Goal: Task Accomplishment & Management: Use online tool/utility

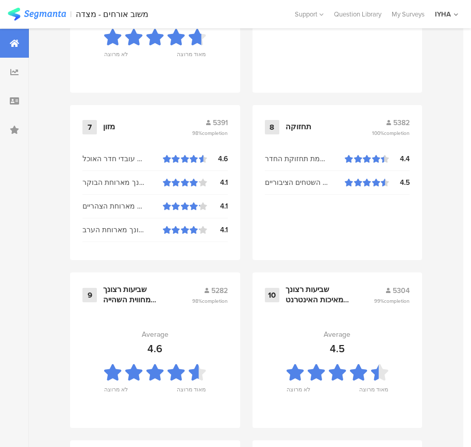
scroll to position [1104, 0]
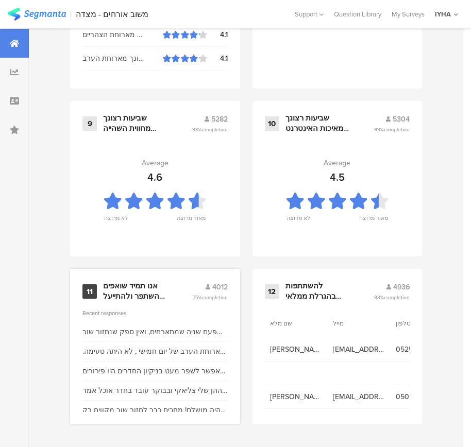
click at [141, 293] on div "אנו תמיד שואפים להשתפר ולהתייעל ודעתך חשובה לנו" at bounding box center [135, 291] width 64 height 20
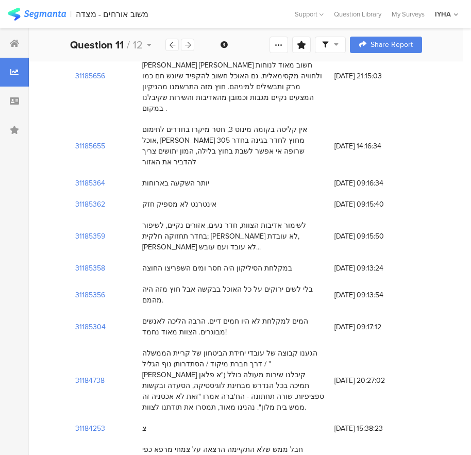
scroll to position [463, 0]
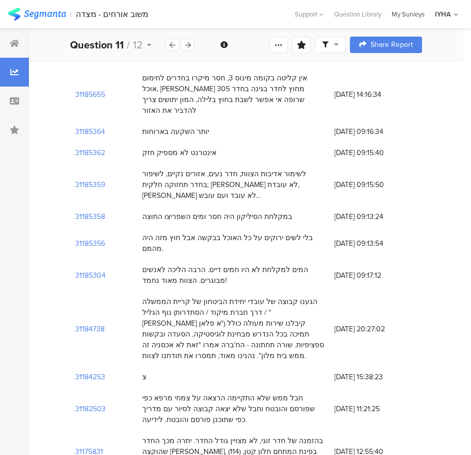
click at [408, 14] on div "My Surveys" at bounding box center [407, 14] width 43 height 10
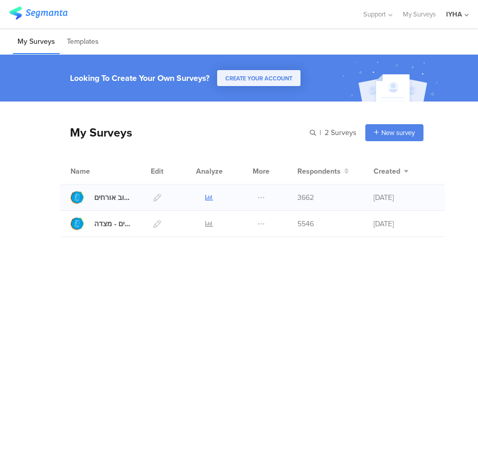
click at [207, 196] on icon at bounding box center [209, 198] width 8 height 8
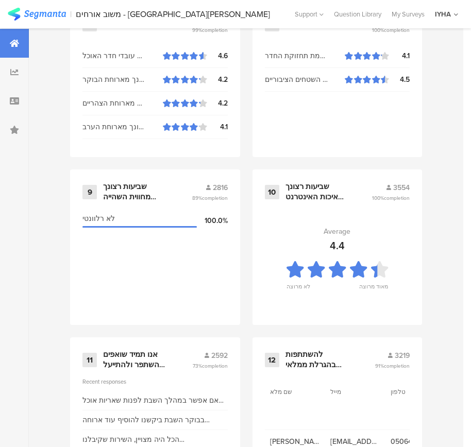
scroll to position [1104, 0]
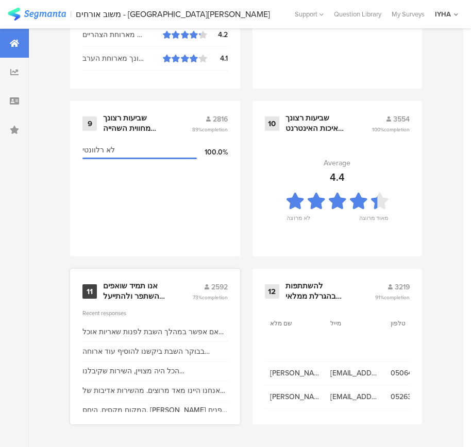
click at [141, 290] on div "אנו תמיד שואפים להשתפר ולהתייעל ודעתך חשובה לנו" at bounding box center [135, 291] width 64 height 20
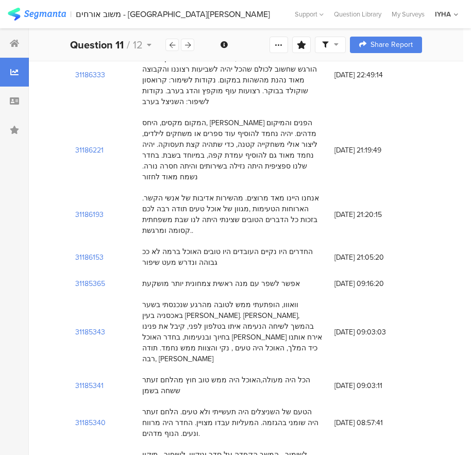
scroll to position [257, 0]
